Goal: Book appointment/travel/reservation

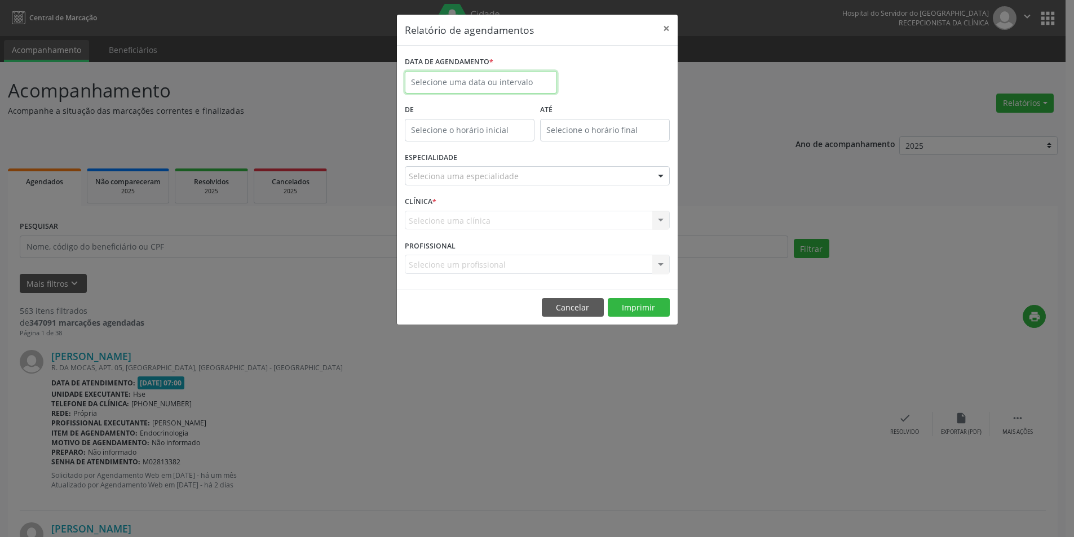
click at [475, 77] on input "text" at bounding box center [481, 82] width 152 height 23
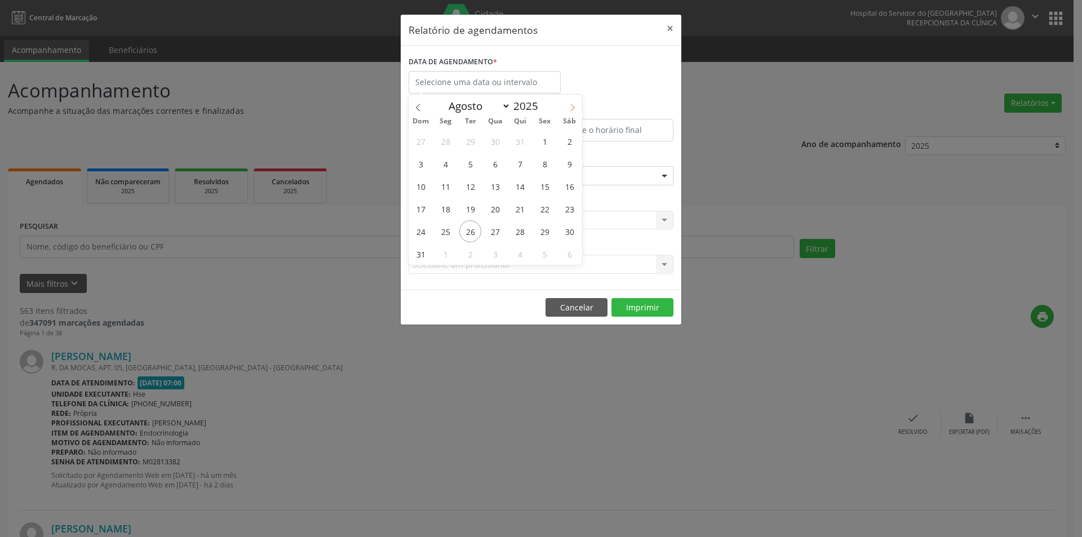
click at [573, 110] on icon at bounding box center [573, 108] width 8 height 8
select select "8"
click at [450, 147] on span "1" at bounding box center [446, 141] width 22 height 22
type input "[DATE]"
drag, startPoint x: 450, startPoint y: 147, endPoint x: 529, endPoint y: 168, distance: 81.1
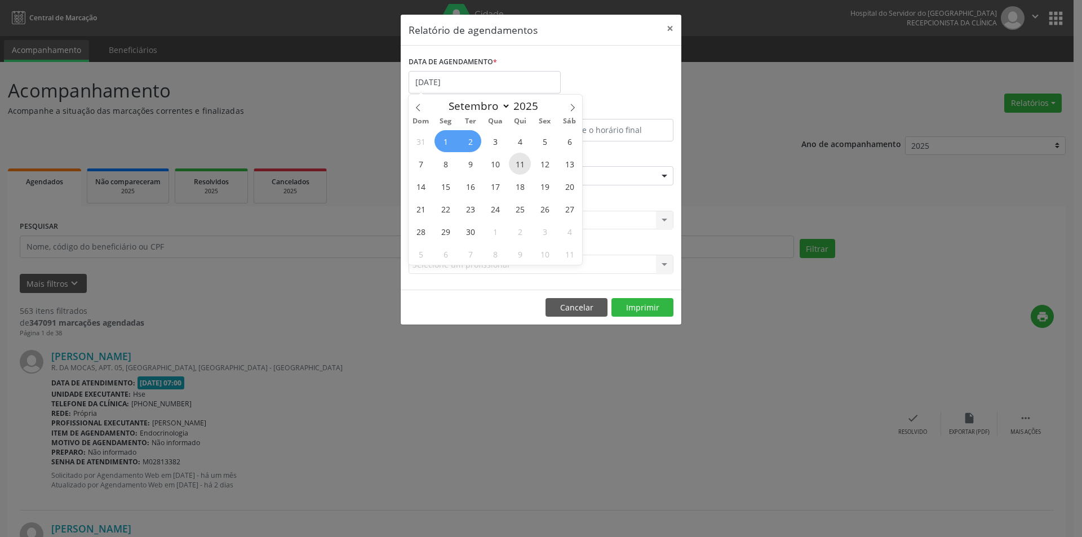
click at [564, 196] on div "31 1 2 3 4 5 6 7 8 9 10 11 12 13 14 15 16 17 18 19 20 21 22 23 24 25 26 27 28 2…" at bounding box center [496, 197] width 174 height 135
click at [443, 143] on span "1" at bounding box center [446, 141] width 22 height 22
select select "8"
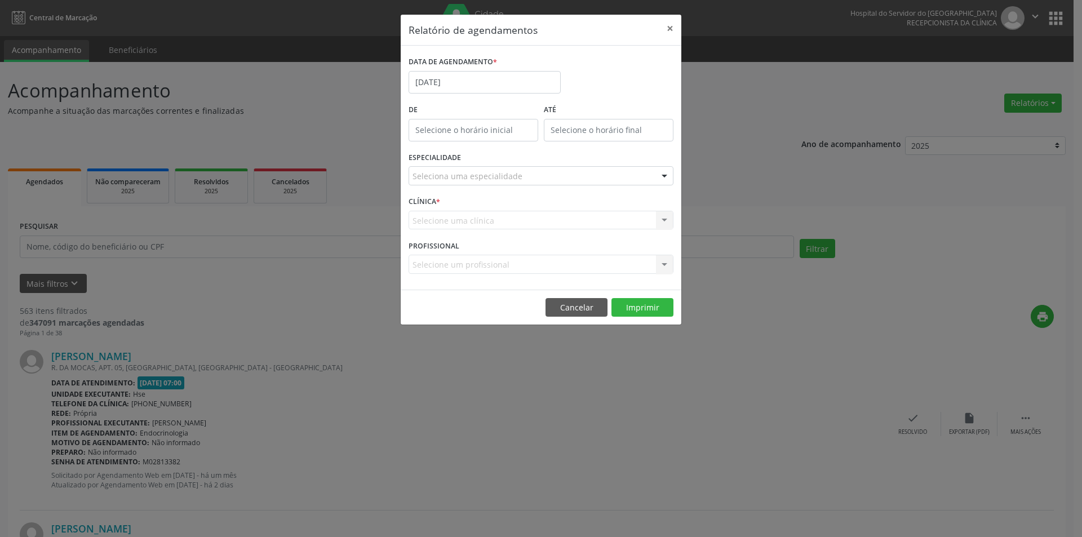
click at [443, 143] on div "De" at bounding box center [473, 125] width 135 height 48
click at [434, 76] on input "[DATE]" at bounding box center [485, 82] width 152 height 23
drag, startPoint x: 448, startPoint y: 143, endPoint x: 565, endPoint y: 176, distance: 122.2
click at [565, 176] on div "31 1 2 3 4 5 6 7 8 9 10 11 12 13 14 15 16 17 18 19 20 21 22 23 24 25 26 27 28 2…" at bounding box center [496, 197] width 174 height 135
click at [444, 142] on span "1" at bounding box center [446, 141] width 22 height 22
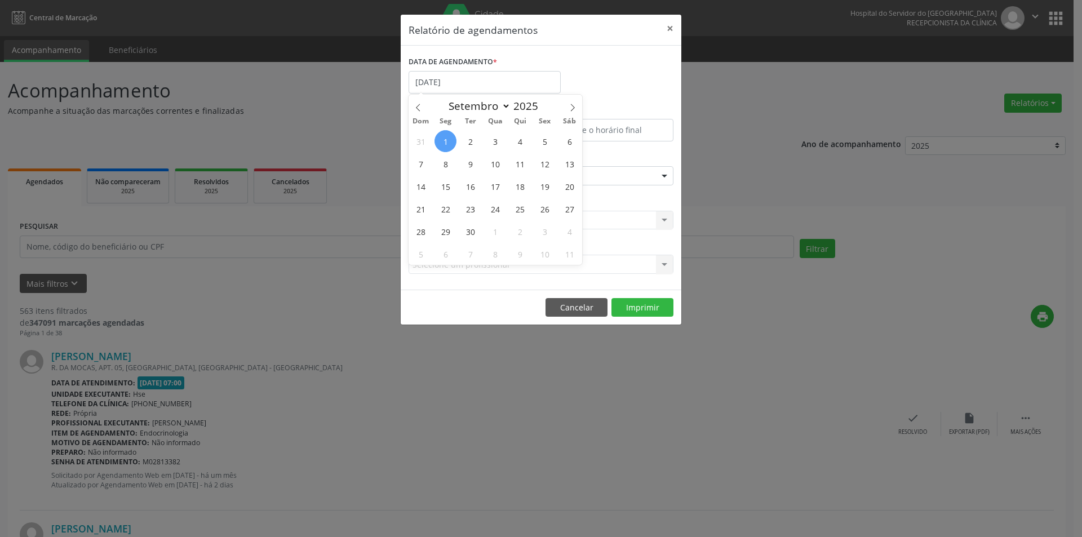
type input "[DATE]"
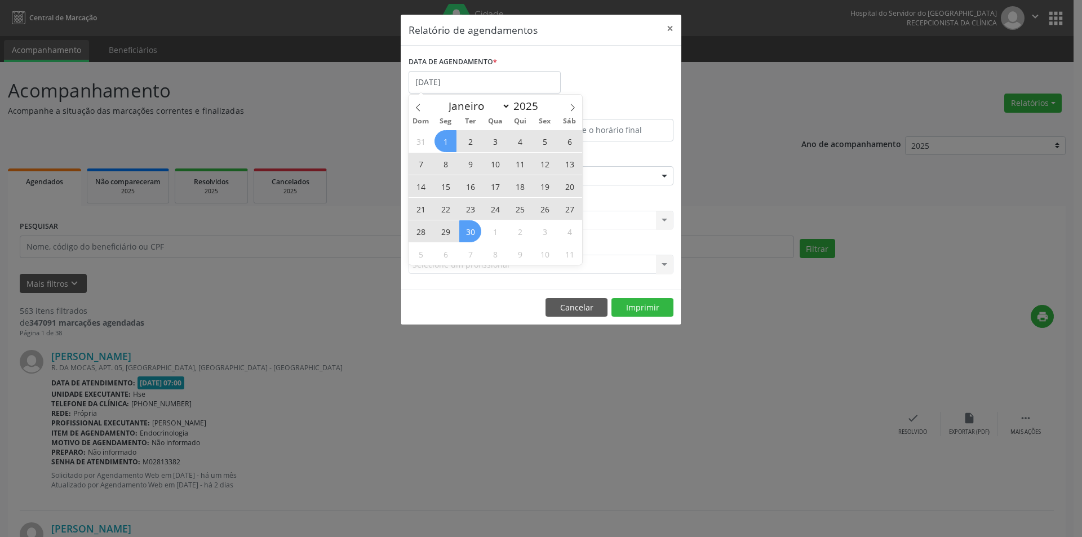
drag, startPoint x: 444, startPoint y: 142, endPoint x: 476, endPoint y: 232, distance: 95.2
click at [476, 232] on div "31 1 2 3 4 5 6 7 8 9 10 11 12 13 14 15 16 17 18 19 20 21 22 23 24 25 26 27 28 2…" at bounding box center [496, 197] width 174 height 135
click at [474, 232] on span "30" at bounding box center [470, 231] width 22 height 22
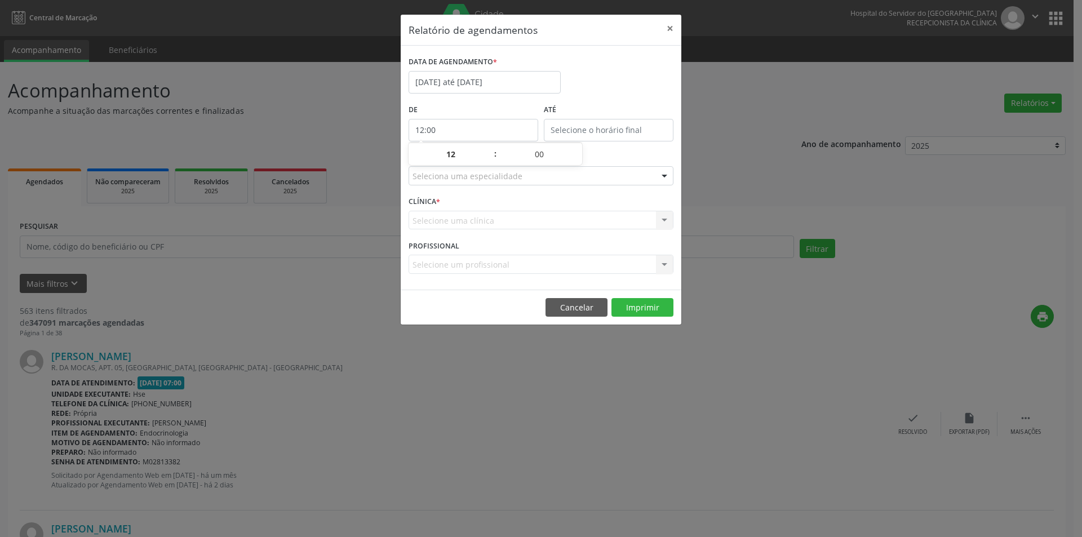
click at [438, 128] on input "12:00" at bounding box center [474, 130] width 130 height 23
click at [488, 162] on span at bounding box center [490, 159] width 8 height 11
type input "11:00"
type input "11"
click at [488, 162] on span at bounding box center [490, 159] width 8 height 11
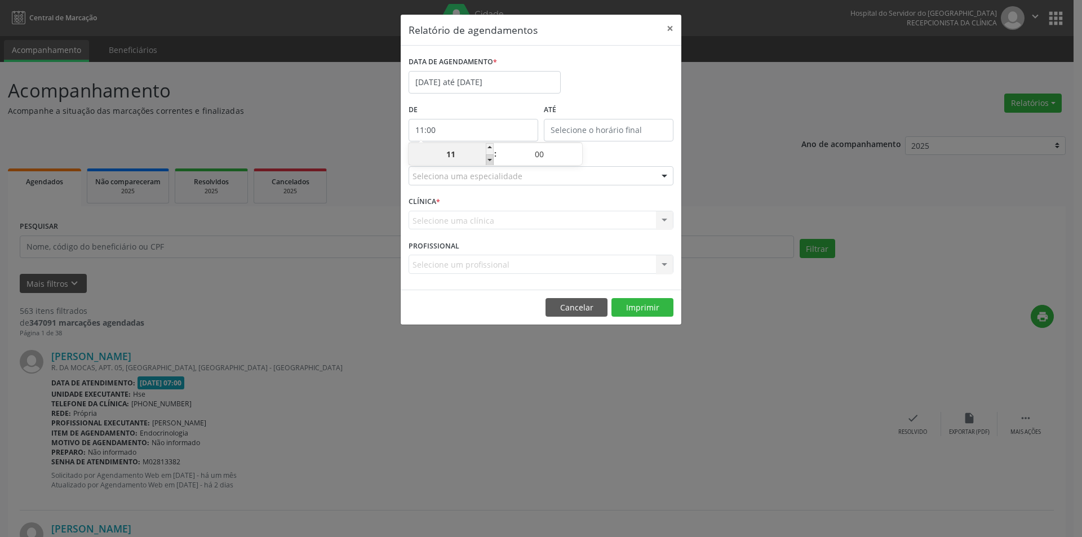
type input "10:00"
type input "10"
click at [488, 162] on span at bounding box center [490, 159] width 8 height 11
type input "09:00"
type input "09"
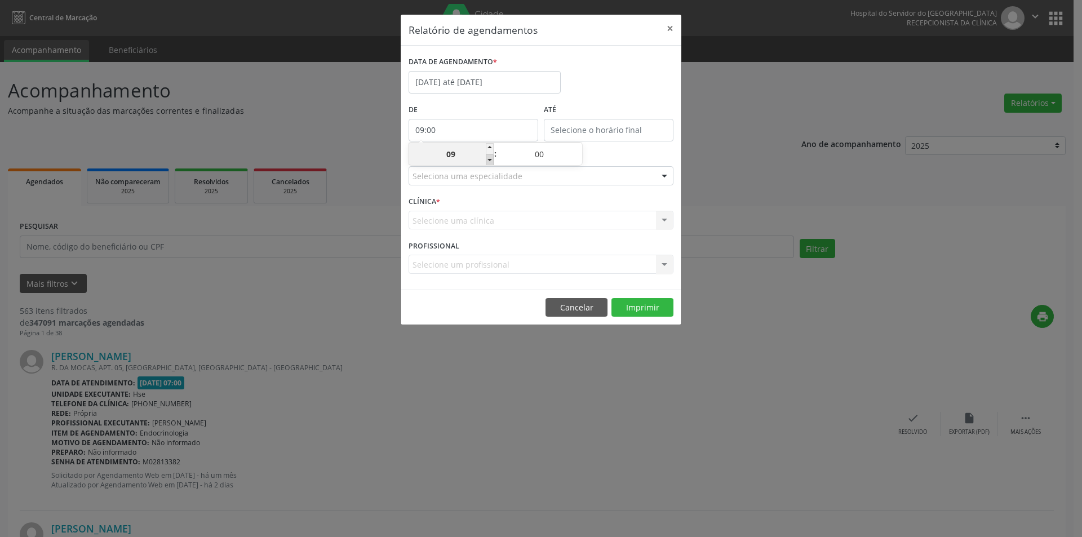
click at [488, 162] on span at bounding box center [490, 159] width 8 height 11
type input "08:00"
type input "08"
click at [488, 162] on span at bounding box center [490, 159] width 8 height 11
type input "07:00"
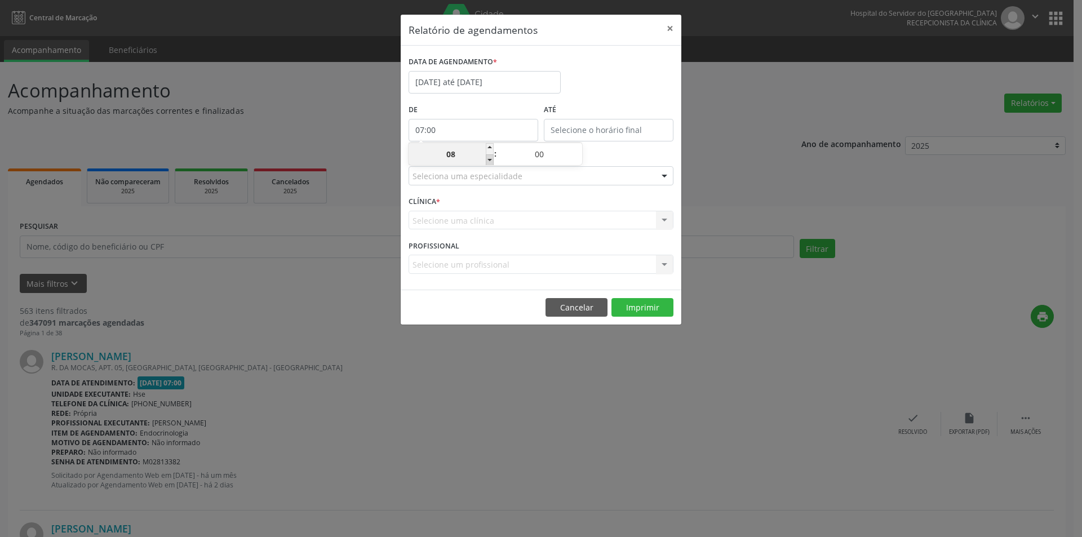
type input "07"
click at [568, 122] on input "12:00" at bounding box center [609, 130] width 130 height 23
click at [624, 148] on span at bounding box center [625, 148] width 8 height 11
type input "13:00"
type input "13"
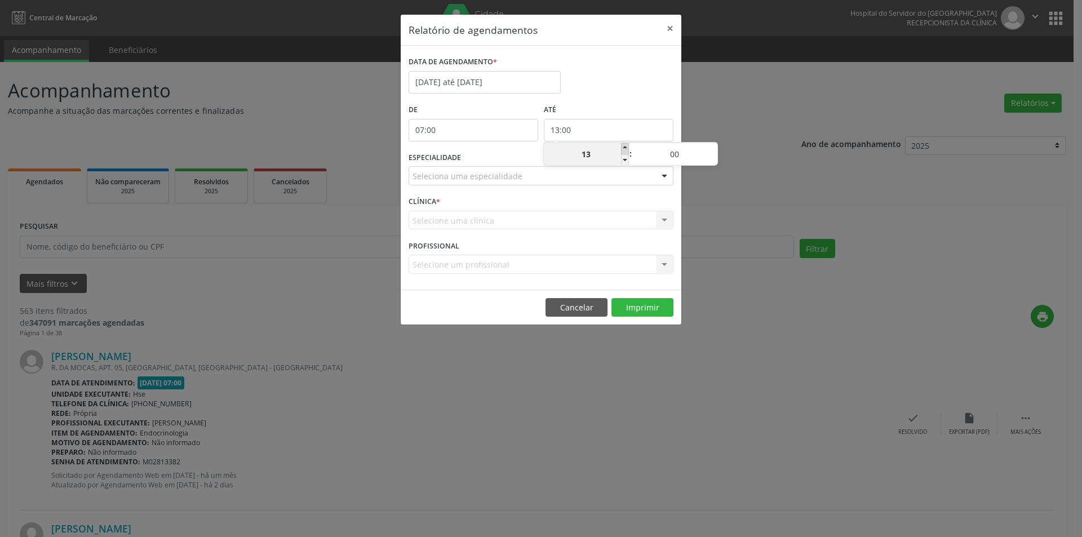
click at [624, 148] on span at bounding box center [625, 148] width 8 height 11
type input "14:00"
type input "14"
click at [624, 148] on span at bounding box center [625, 148] width 8 height 11
type input "15:00"
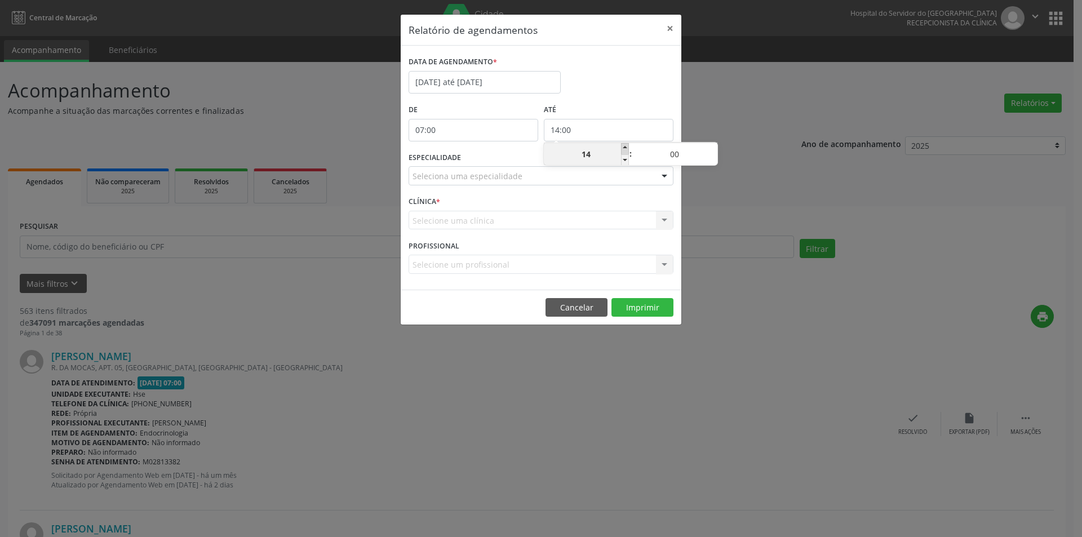
type input "15"
click at [626, 147] on span at bounding box center [625, 148] width 8 height 11
type input "16:00"
type input "16"
click at [626, 147] on span at bounding box center [625, 148] width 8 height 11
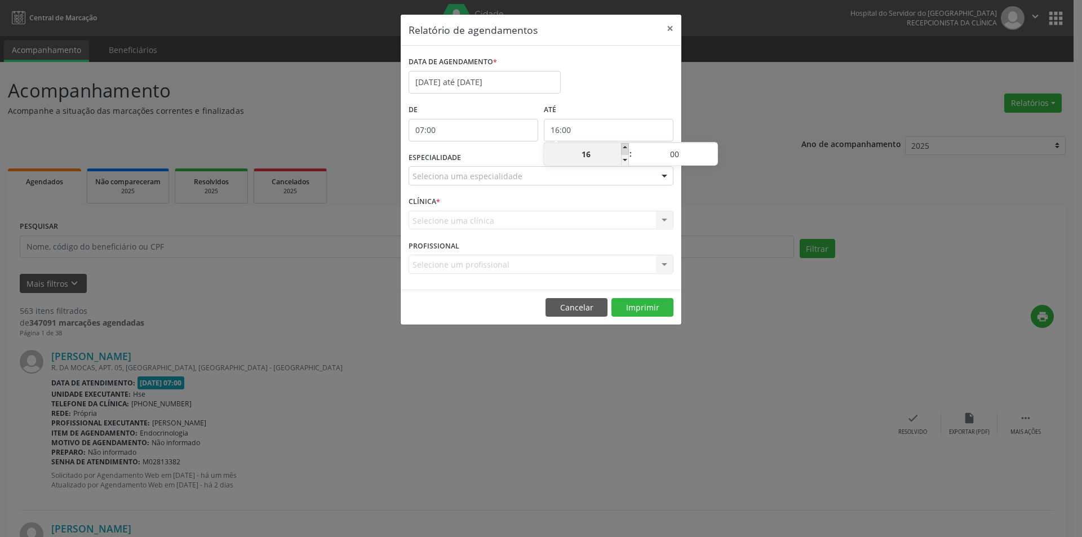
type input "17:00"
type input "17"
click at [626, 147] on span at bounding box center [625, 148] width 8 height 11
type input "18:00"
type input "18"
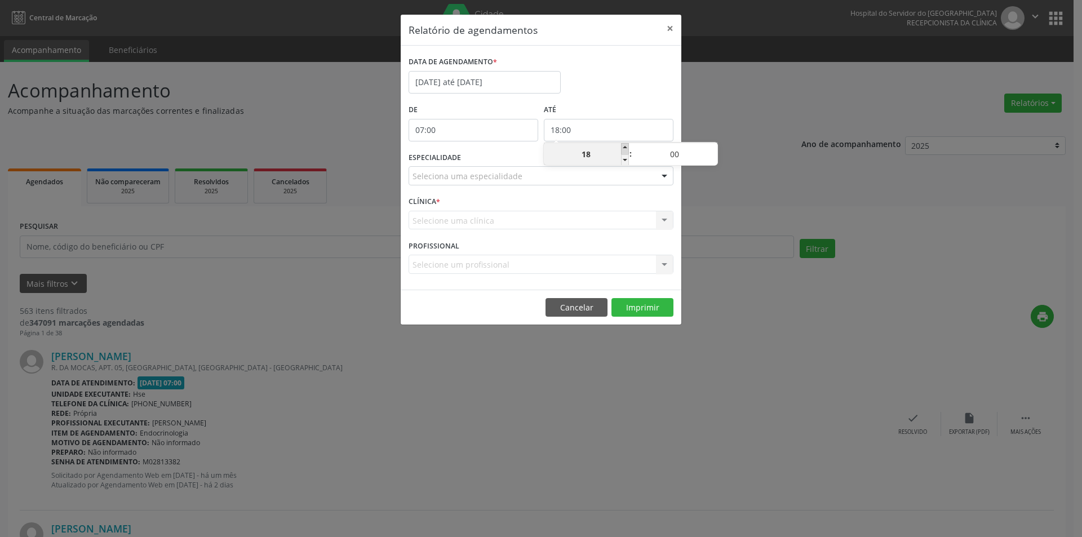
click at [626, 147] on span at bounding box center [625, 148] width 8 height 11
type input "19:00"
type input "19"
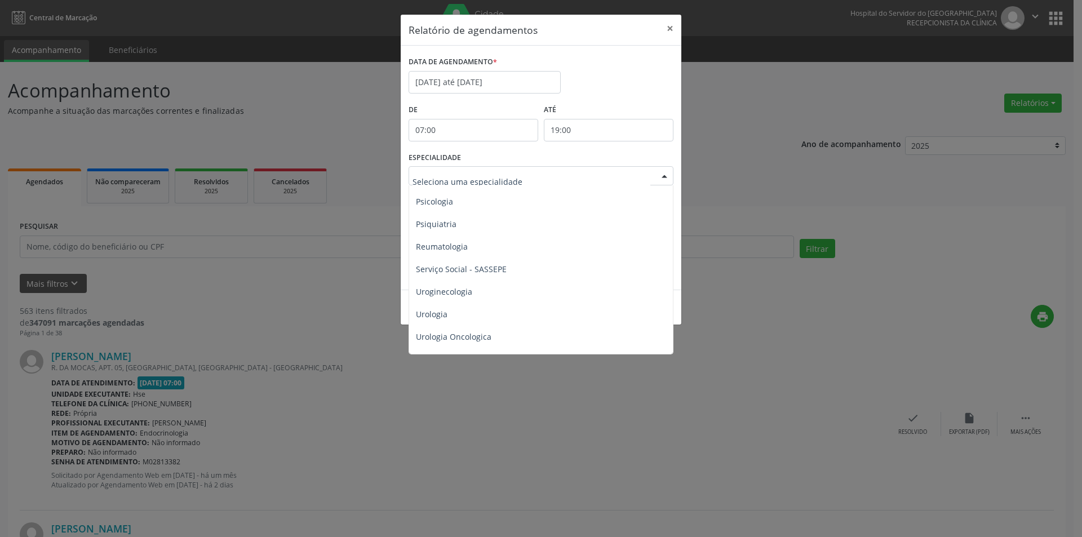
scroll to position [1914, 0]
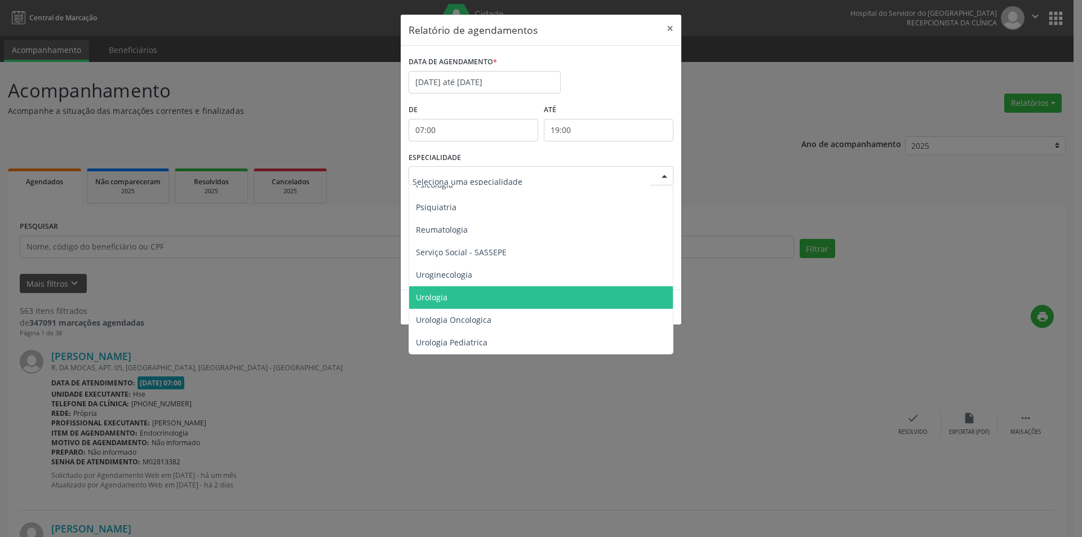
click at [431, 292] on span "Urologia" at bounding box center [432, 297] width 32 height 11
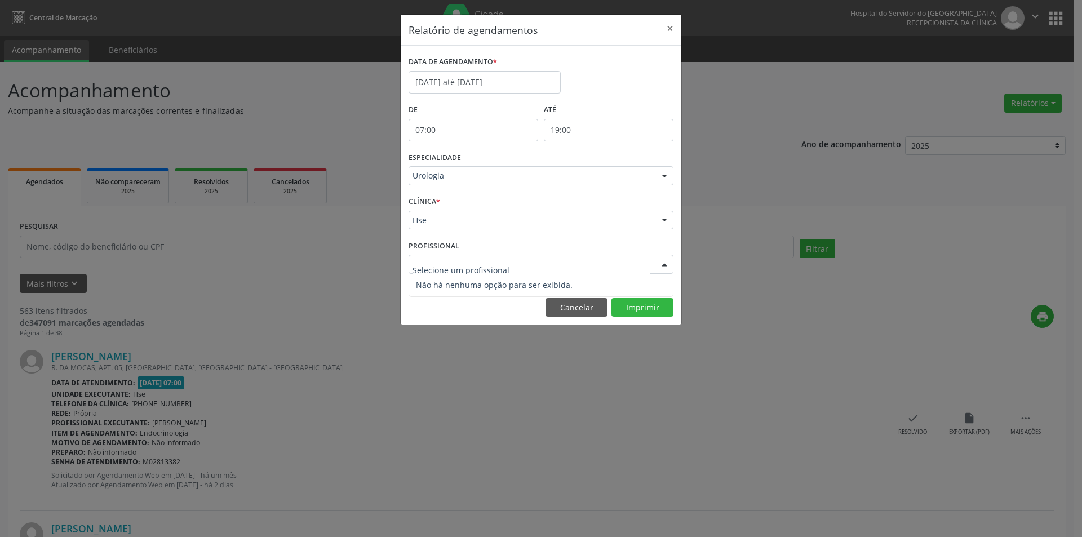
click at [435, 267] on input "text" at bounding box center [532, 270] width 238 height 23
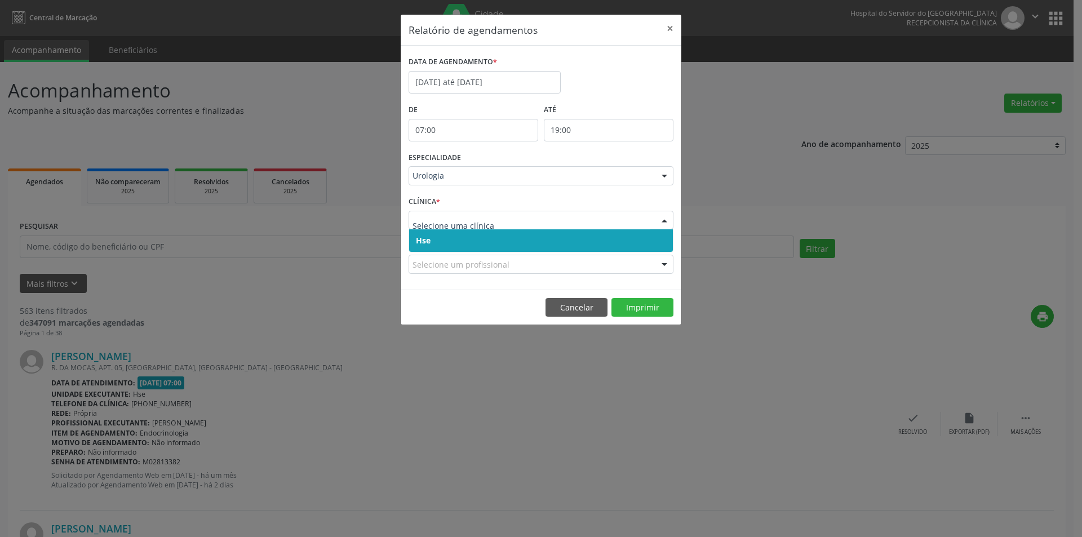
click at [418, 245] on span "Hse" at bounding box center [423, 240] width 15 height 11
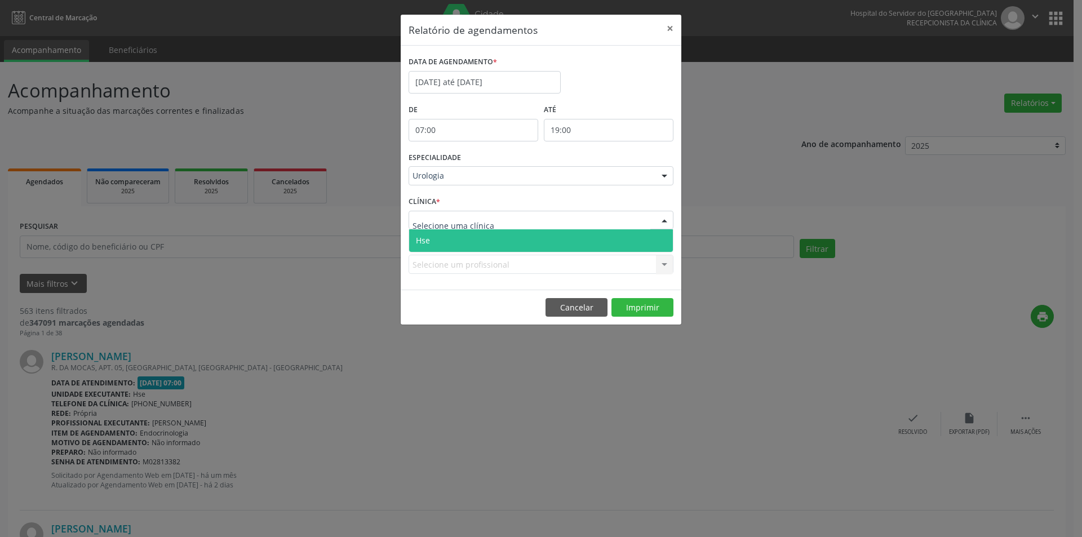
click at [427, 238] on span "Hse" at bounding box center [423, 240] width 14 height 11
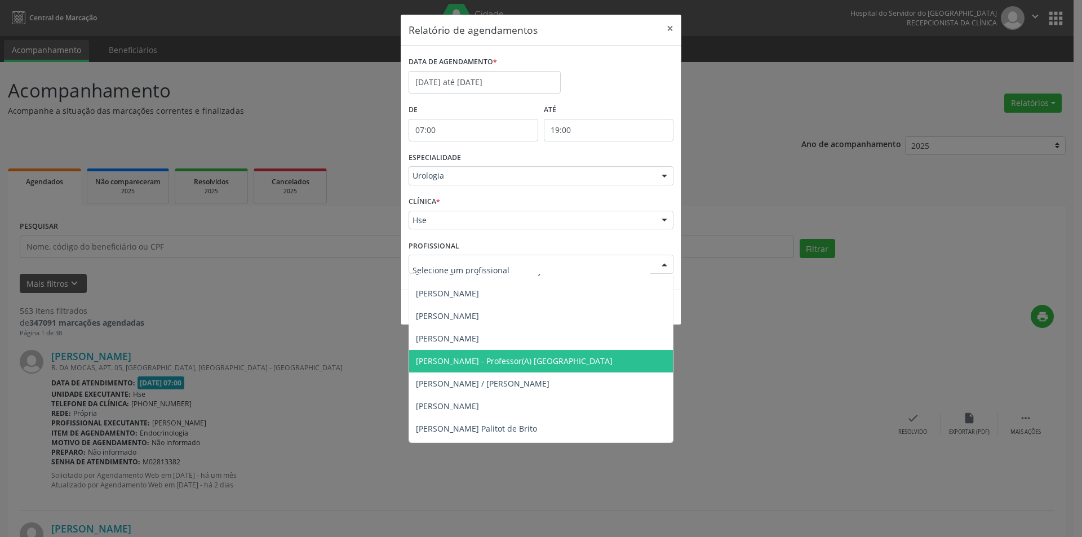
scroll to position [56, 0]
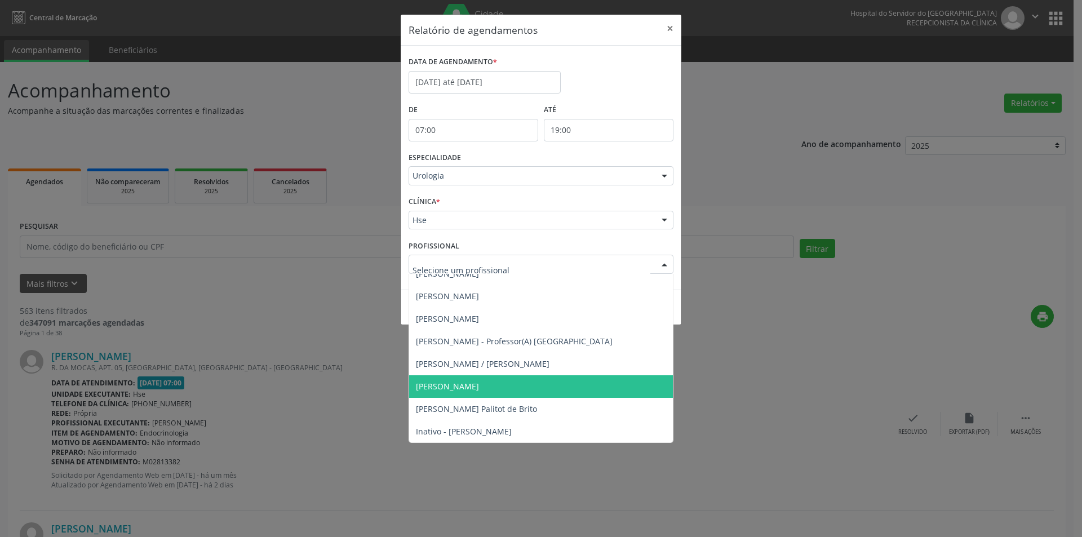
click at [479, 384] on span "[PERSON_NAME]" at bounding box center [447, 386] width 63 height 11
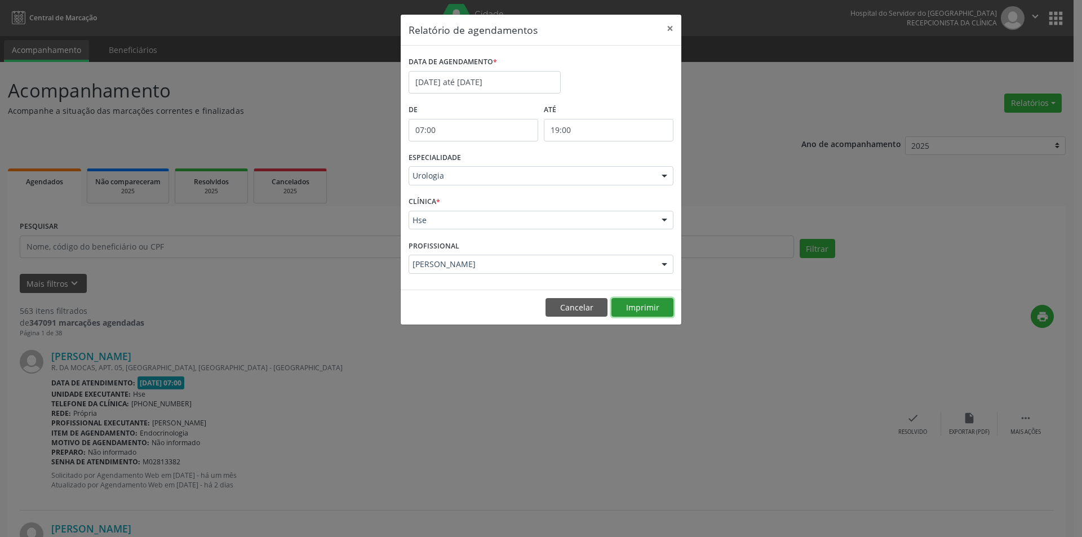
click at [643, 302] on button "Imprimir" at bounding box center [643, 307] width 62 height 19
click at [671, 22] on button "×" at bounding box center [670, 29] width 23 height 28
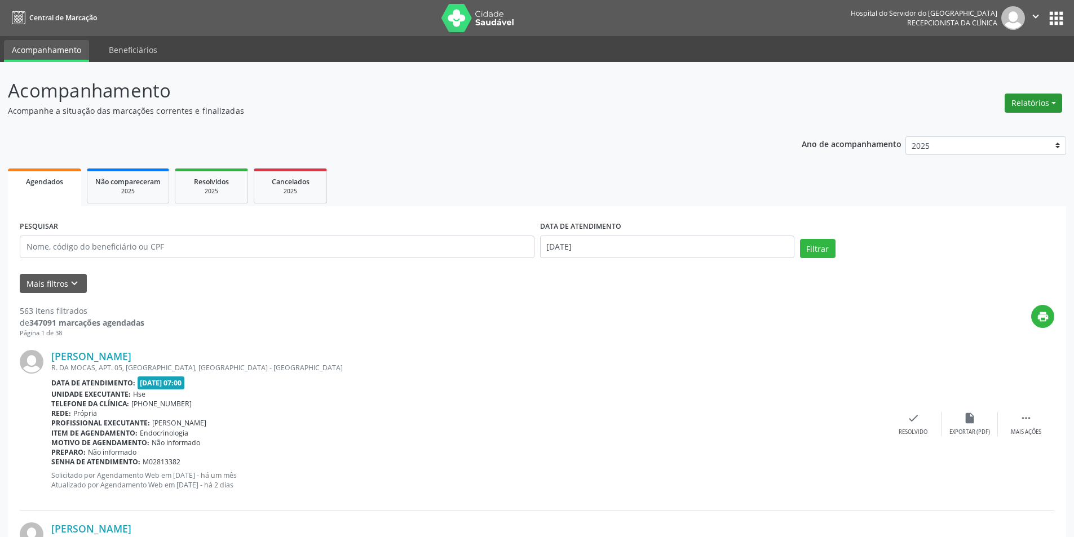
click at [1036, 105] on button "Relatórios" at bounding box center [1032, 103] width 57 height 19
click at [988, 129] on link "Agendamentos" at bounding box center [1001, 127] width 121 height 16
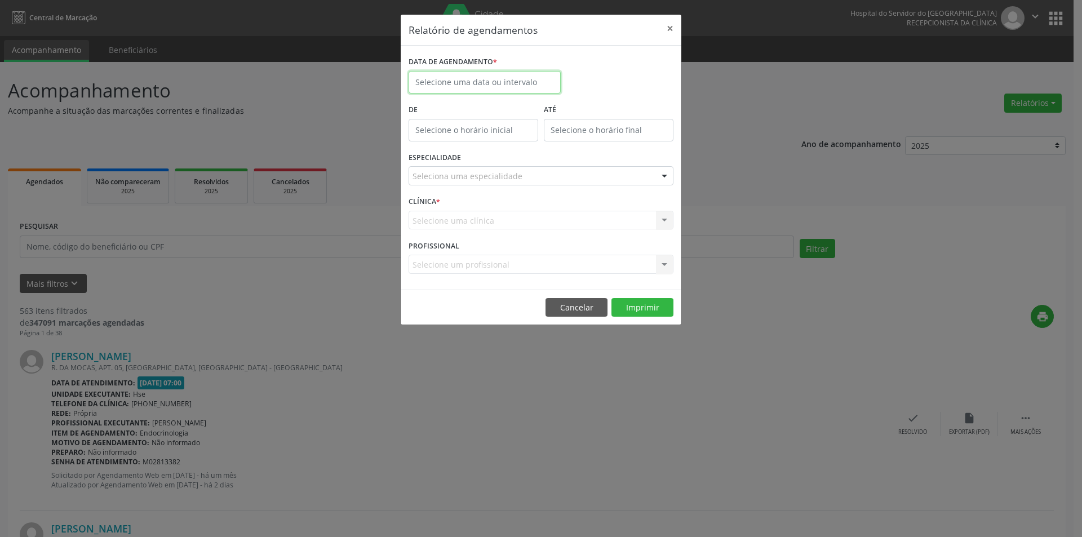
click at [447, 83] on input "text" at bounding box center [485, 82] width 152 height 23
click at [468, 236] on span "26" at bounding box center [470, 231] width 22 height 22
type input "[DATE]"
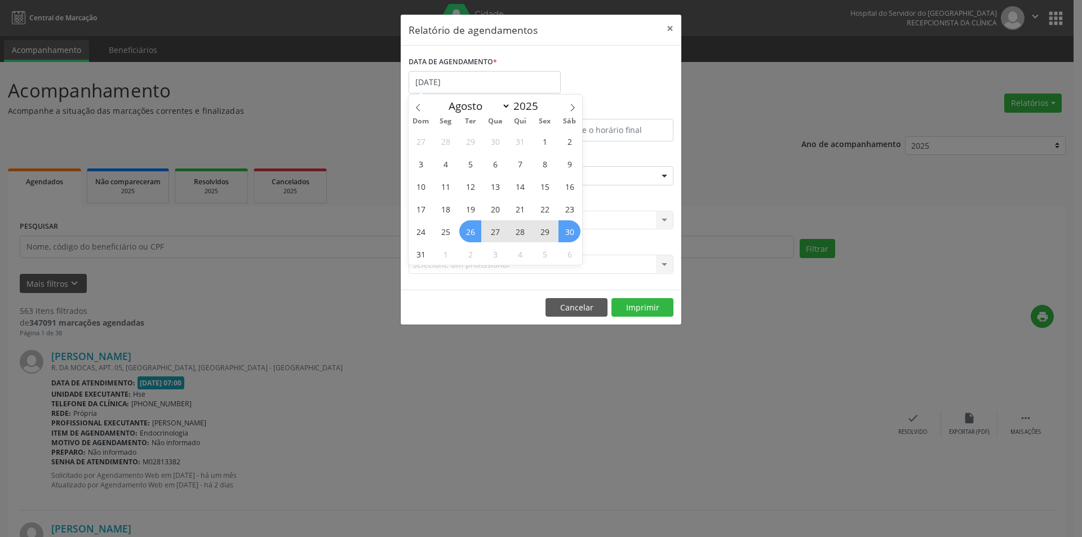
drag, startPoint x: 468, startPoint y: 236, endPoint x: 574, endPoint y: 234, distance: 106.5
click at [574, 234] on div "27 28 29 30 31 1 2 3 4 5 6 7 8 9 10 11 12 13 14 15 16 17 18 19 20 21 22 23 24 2…" at bounding box center [496, 197] width 174 height 135
click at [574, 234] on span "30" at bounding box center [570, 231] width 22 height 22
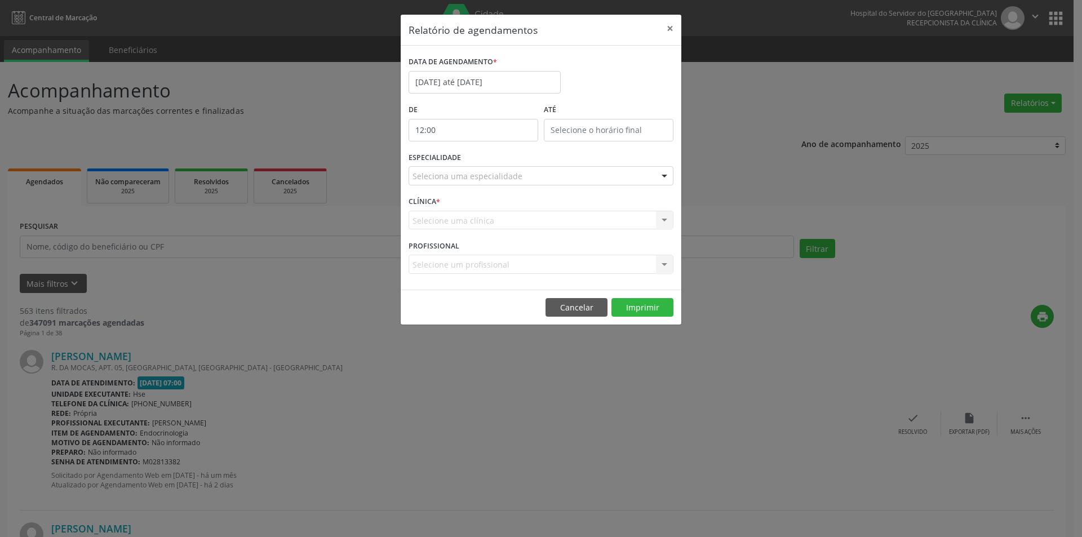
click at [472, 135] on input "12:00" at bounding box center [474, 130] width 130 height 23
click at [490, 162] on span at bounding box center [490, 159] width 8 height 11
type input "11:00"
type input "11"
click at [490, 162] on span at bounding box center [490, 159] width 8 height 11
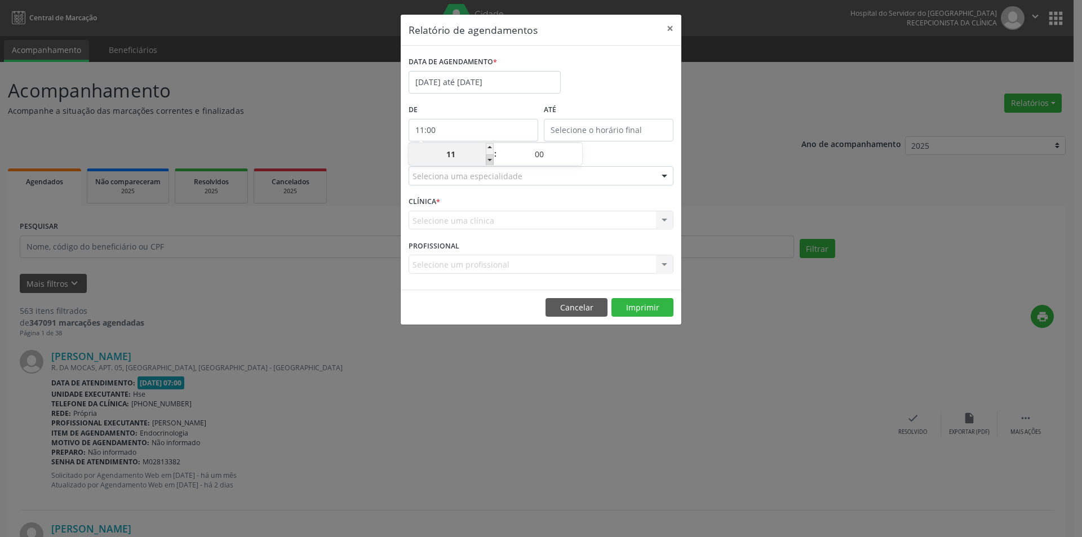
type input "10:00"
type input "10"
click at [490, 162] on span at bounding box center [490, 159] width 8 height 11
type input "09:00"
type input "09"
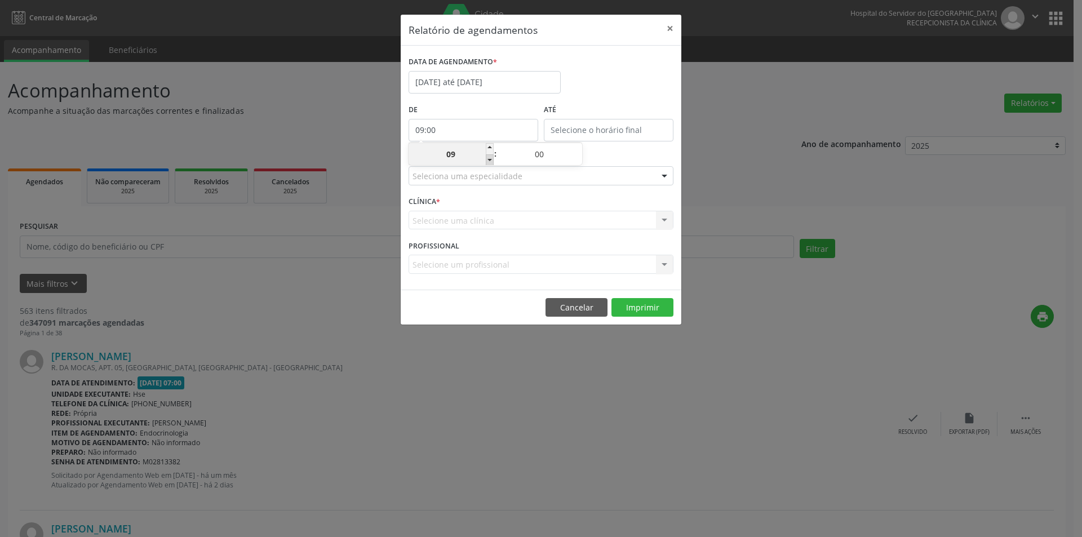
click at [491, 162] on span at bounding box center [490, 159] width 8 height 11
type input "08:00"
type input "08"
click at [491, 162] on span at bounding box center [490, 159] width 8 height 11
type input "07:00"
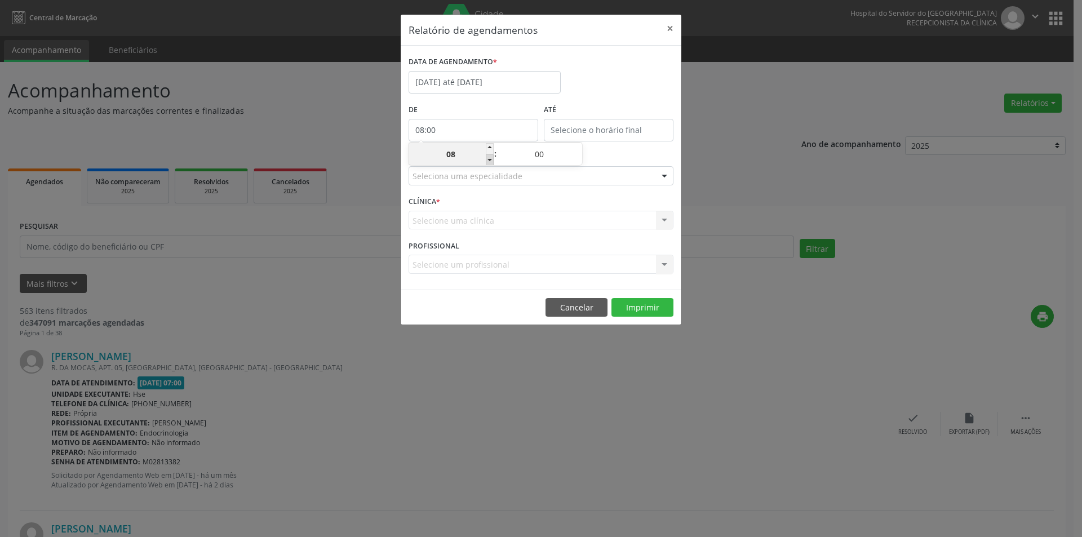
type input "07"
click at [491, 162] on span at bounding box center [490, 159] width 8 height 11
type input "06:00"
type input "06"
click at [489, 149] on span at bounding box center [490, 148] width 8 height 11
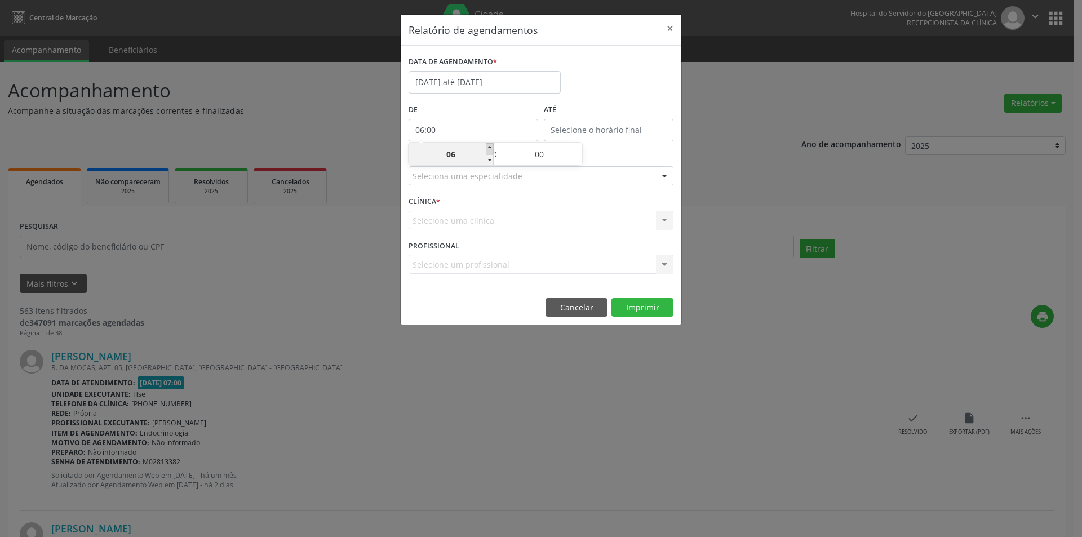
type input "07:00"
type input "07"
click at [556, 126] on input "12:00" at bounding box center [609, 130] width 130 height 23
click at [626, 148] on span at bounding box center [625, 148] width 8 height 11
type input "13:00"
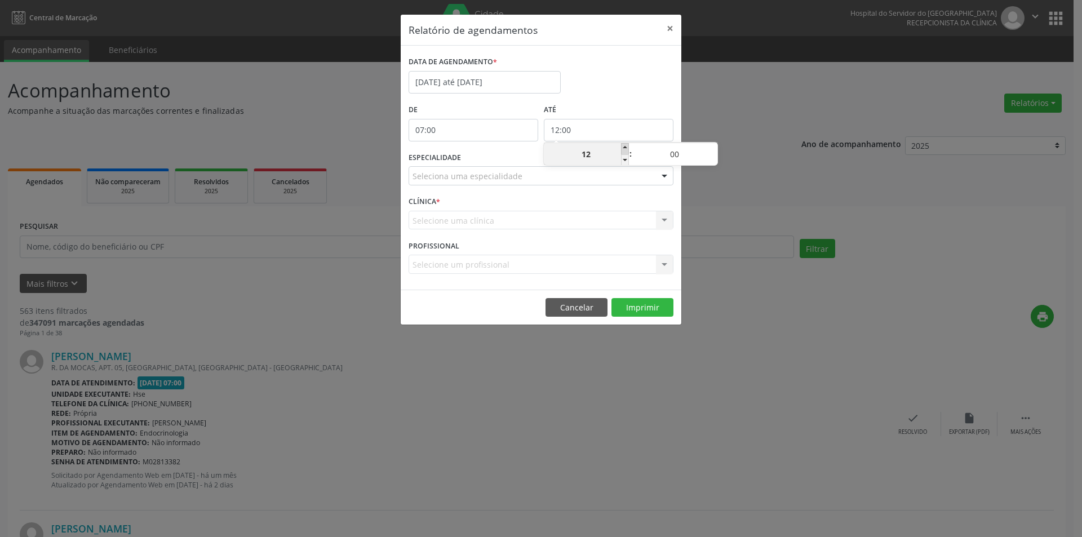
type input "13"
click at [626, 148] on span at bounding box center [625, 148] width 8 height 11
type input "14:00"
type input "14"
click at [626, 148] on span at bounding box center [625, 148] width 8 height 11
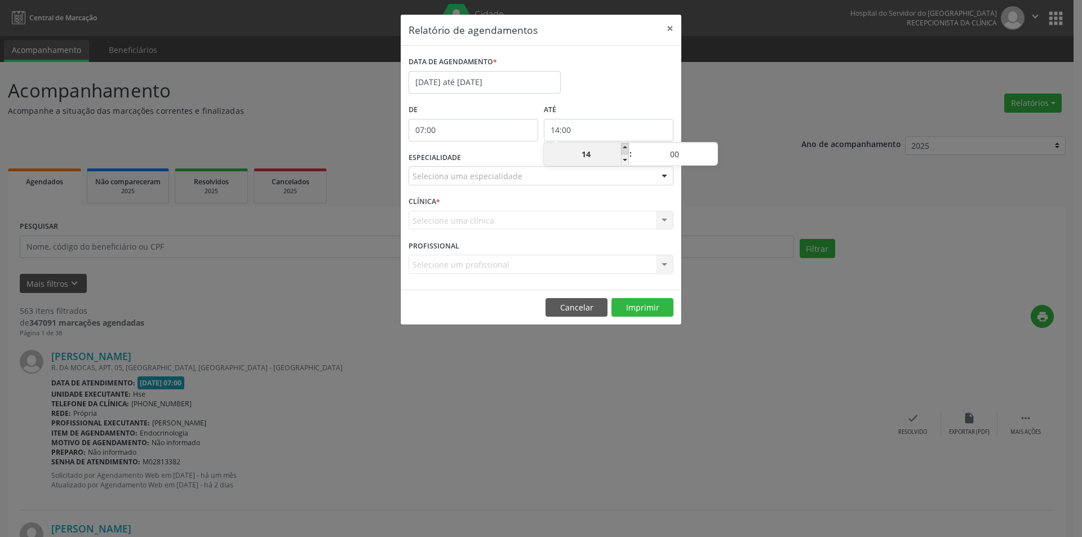
type input "15:00"
type input "15"
click at [626, 148] on span at bounding box center [625, 148] width 8 height 11
type input "16:00"
type input "16"
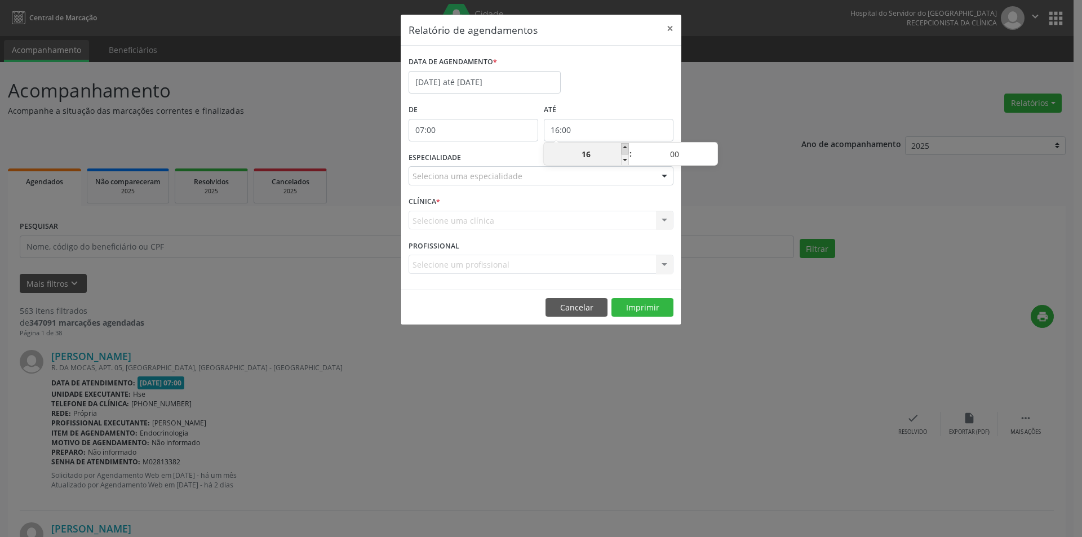
click at [626, 148] on span at bounding box center [625, 148] width 8 height 11
type input "17:00"
type input "17"
click at [626, 148] on span at bounding box center [625, 148] width 8 height 11
type input "18:00"
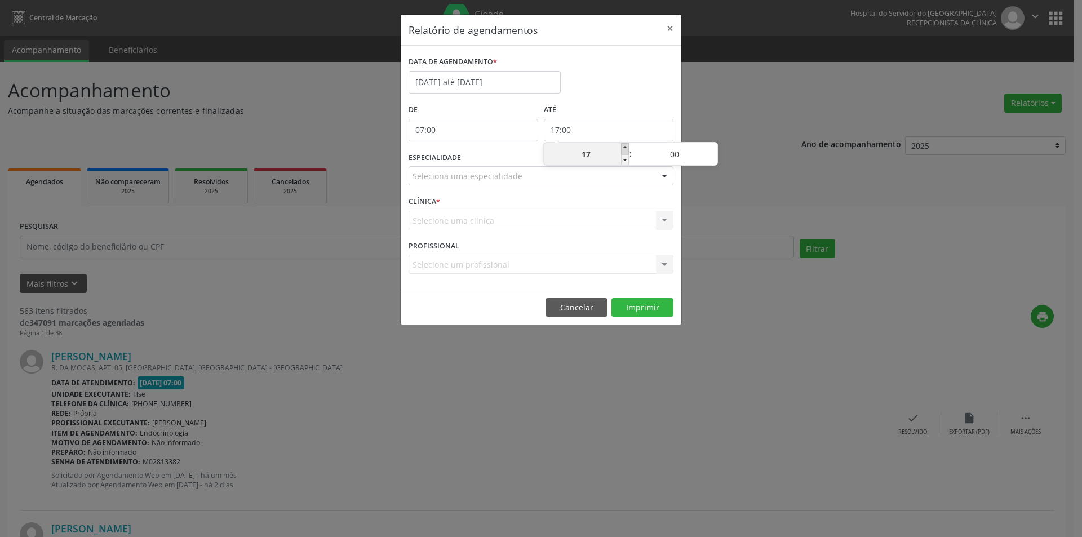
type input "18"
click at [626, 148] on span at bounding box center [625, 148] width 8 height 11
type input "19:00"
type input "19"
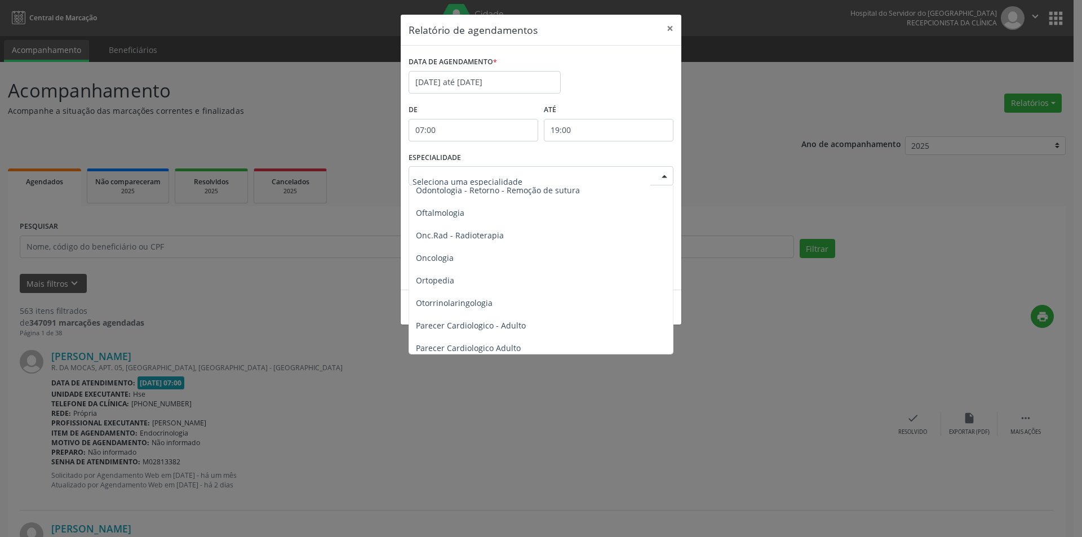
scroll to position [1578, 0]
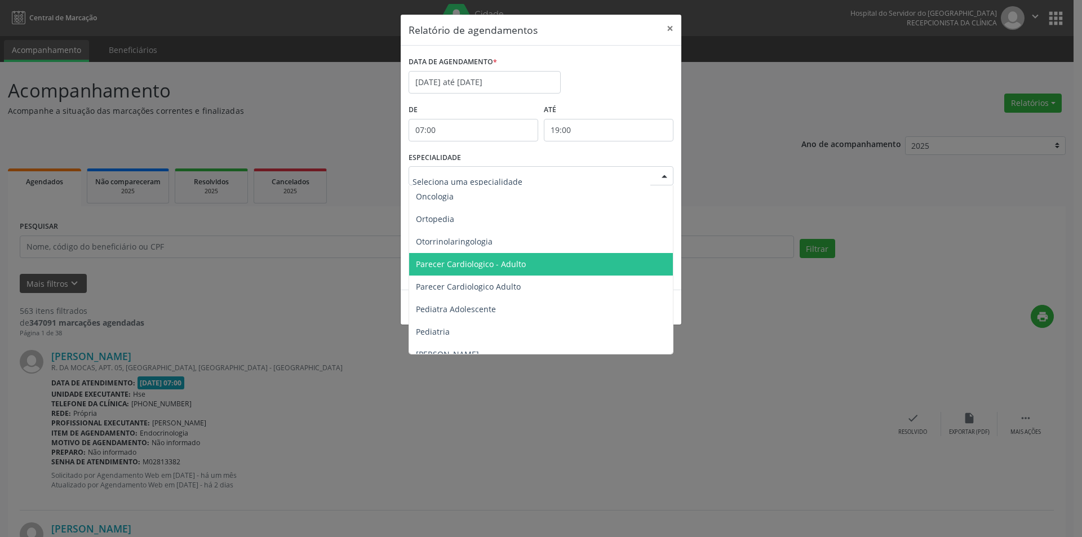
click at [450, 260] on span "Parecer Cardiologico - Adulto" at bounding box center [471, 264] width 110 height 11
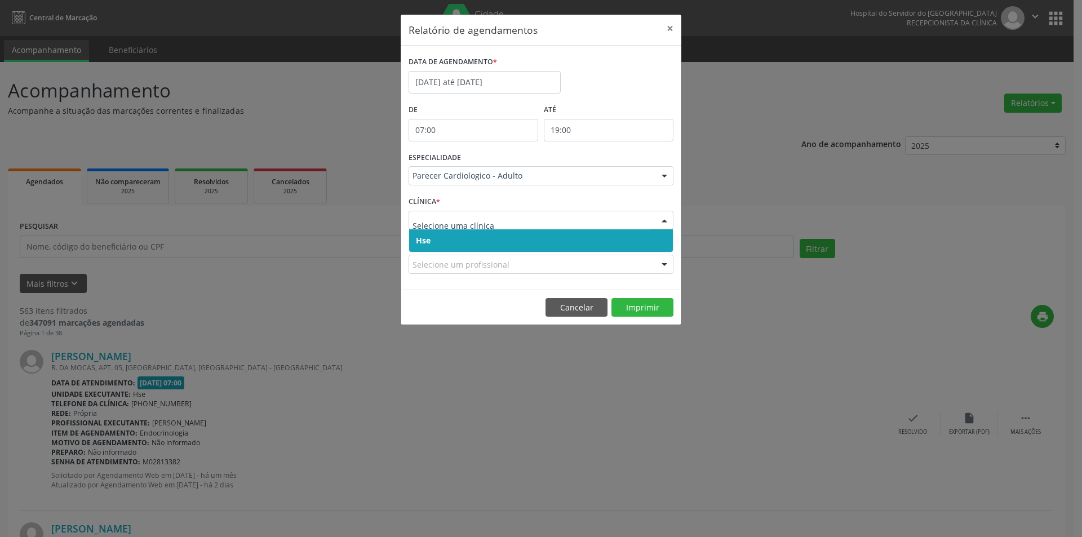
click at [422, 242] on span "Hse" at bounding box center [423, 240] width 15 height 11
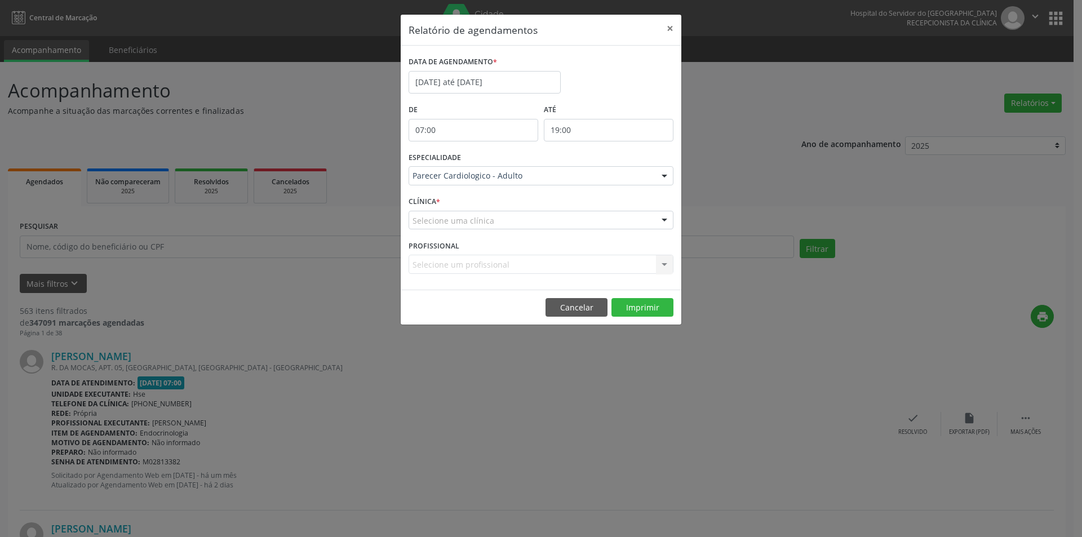
click at [423, 228] on div "Selecione uma clínica" at bounding box center [541, 220] width 265 height 19
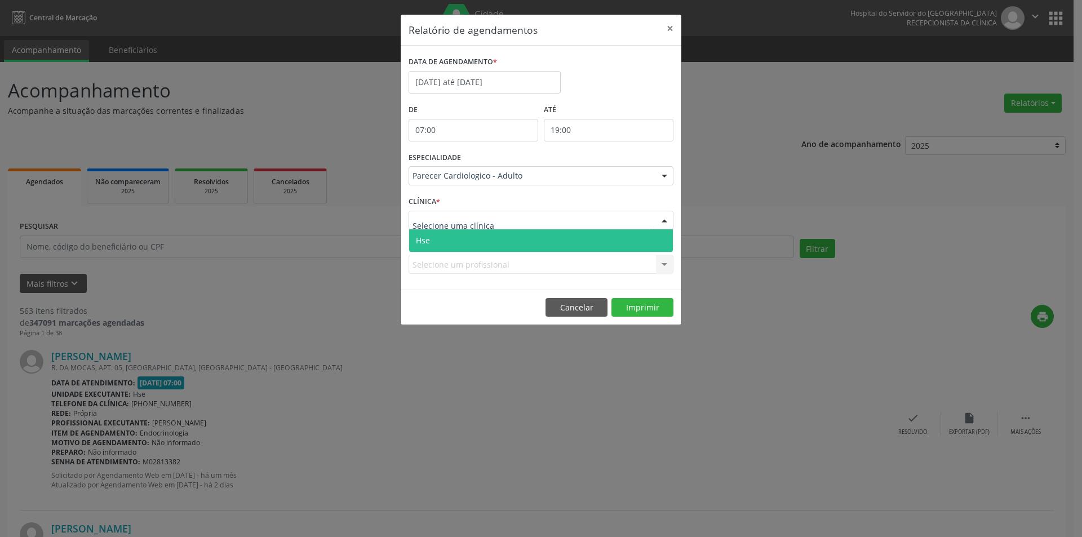
click at [423, 241] on span "Hse" at bounding box center [423, 240] width 14 height 11
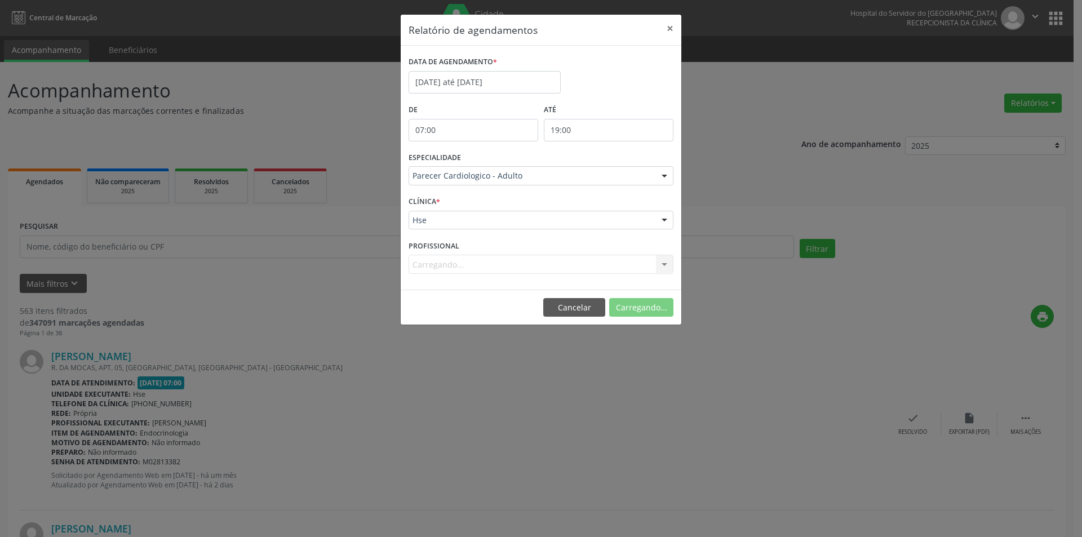
click at [426, 264] on div "Carregando... Todos os profissionais [PERSON_NAME] Interaminense [PERSON_NAME] …" at bounding box center [541, 264] width 265 height 19
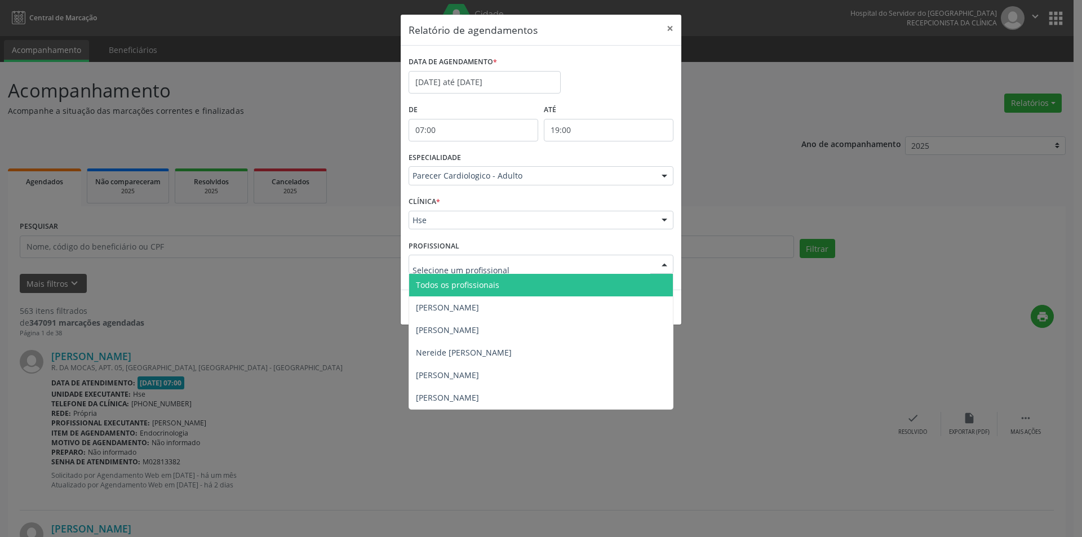
click at [430, 282] on span "Todos os profissionais" at bounding box center [457, 285] width 83 height 11
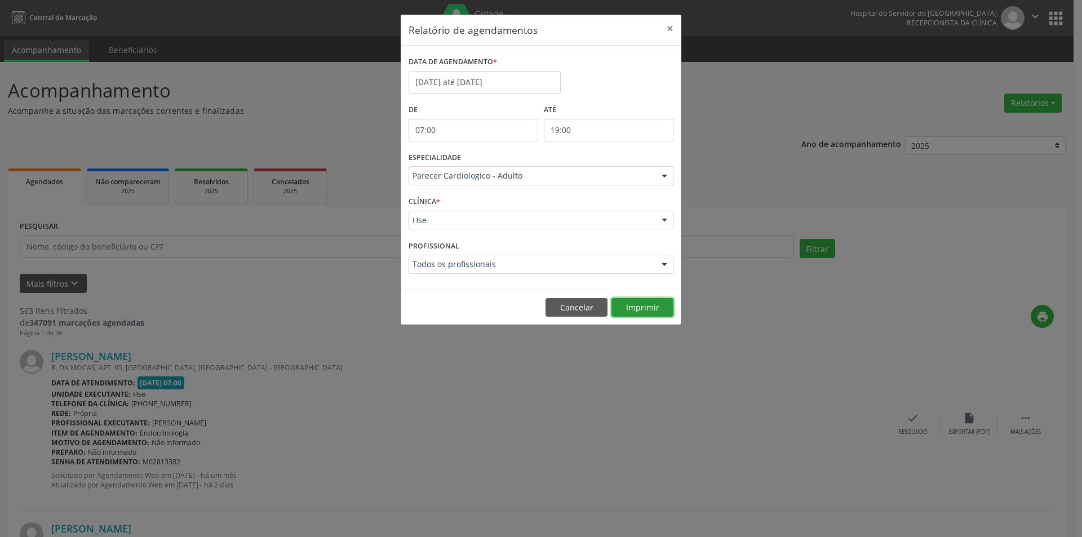
click at [640, 311] on button "Imprimir" at bounding box center [643, 307] width 62 height 19
